Goal: Navigation & Orientation: Find specific page/section

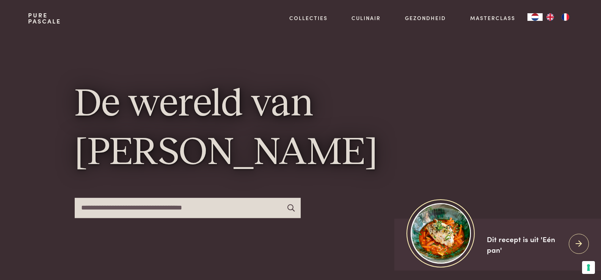
click at [291, 210] on icon at bounding box center [290, 207] width 7 height 7
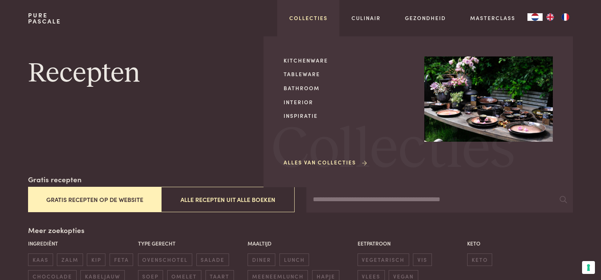
click at [314, 17] on link "Collecties" at bounding box center [308, 18] width 38 height 8
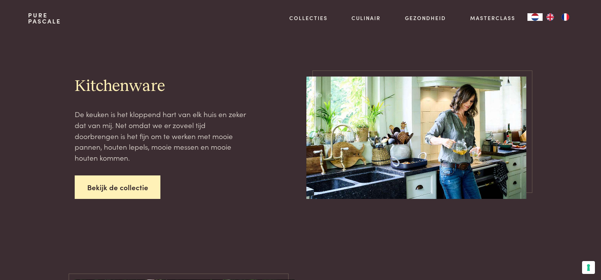
click at [108, 188] on link "Bekijk de collectie" at bounding box center [118, 188] width 86 height 24
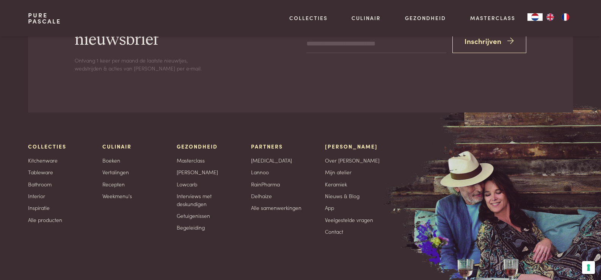
scroll to position [683, 0]
